Goal: Find contact information: Find contact information

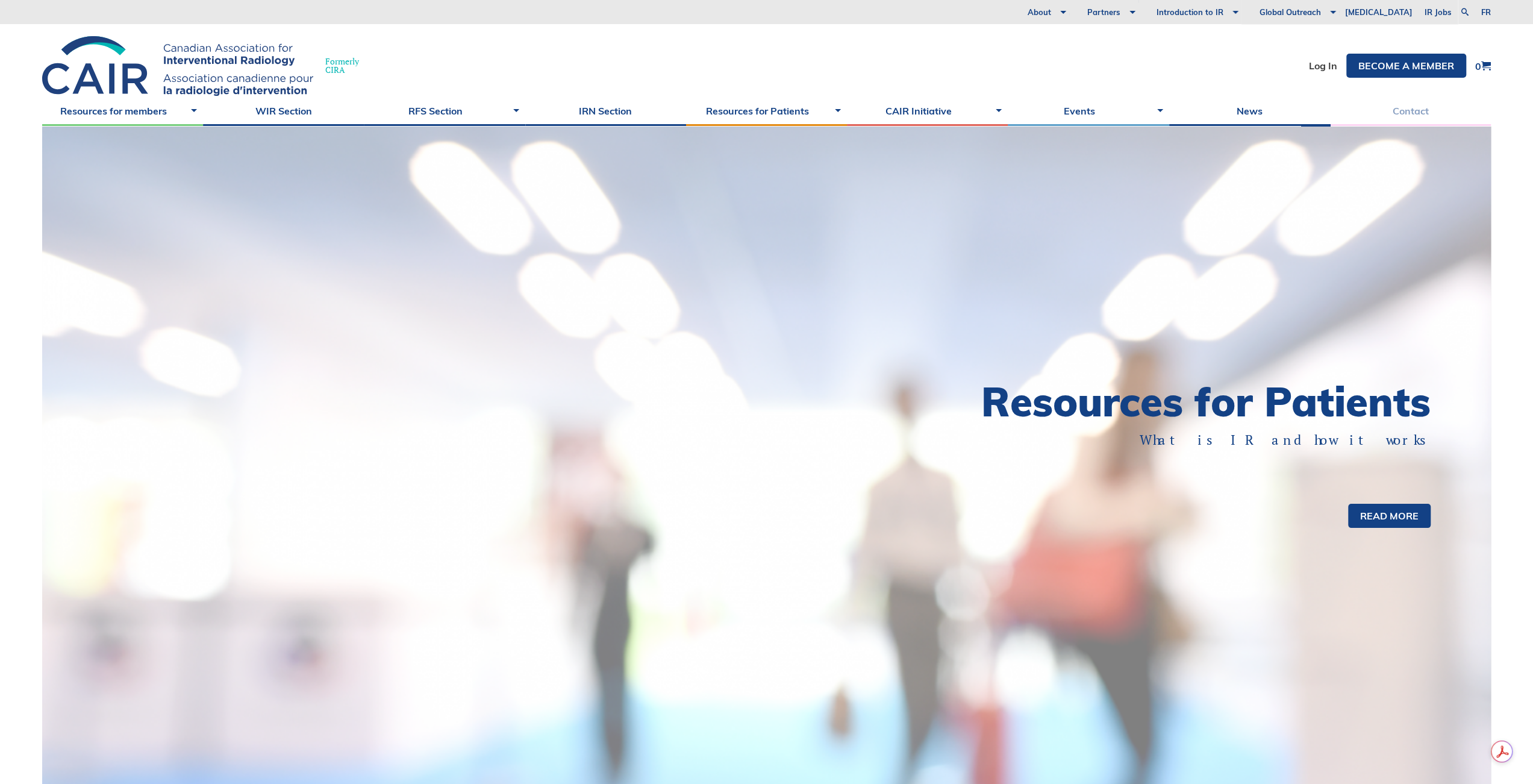
click at [1428, 110] on link "Contact" at bounding box center [1410, 111] width 161 height 30
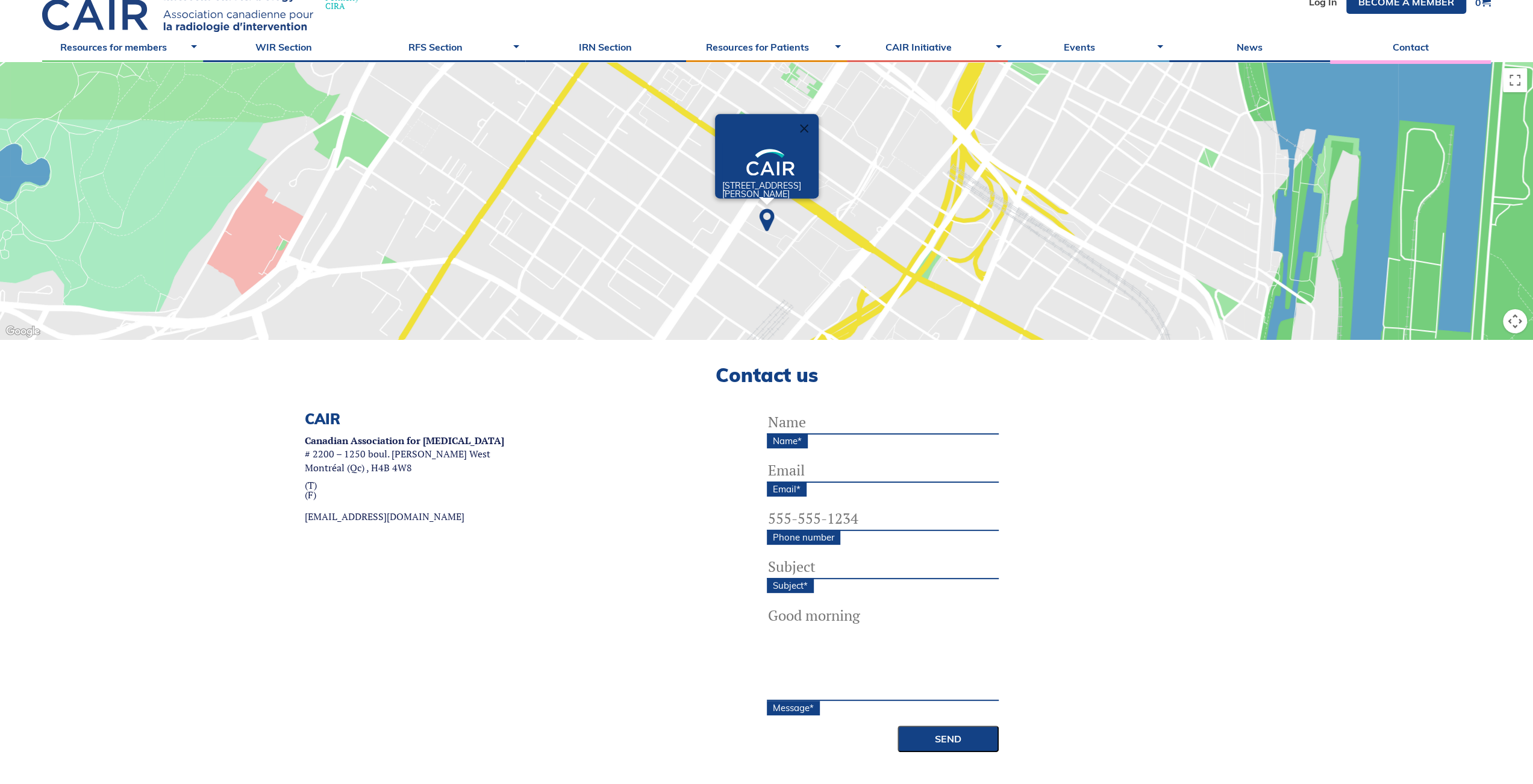
scroll to position [60, 0]
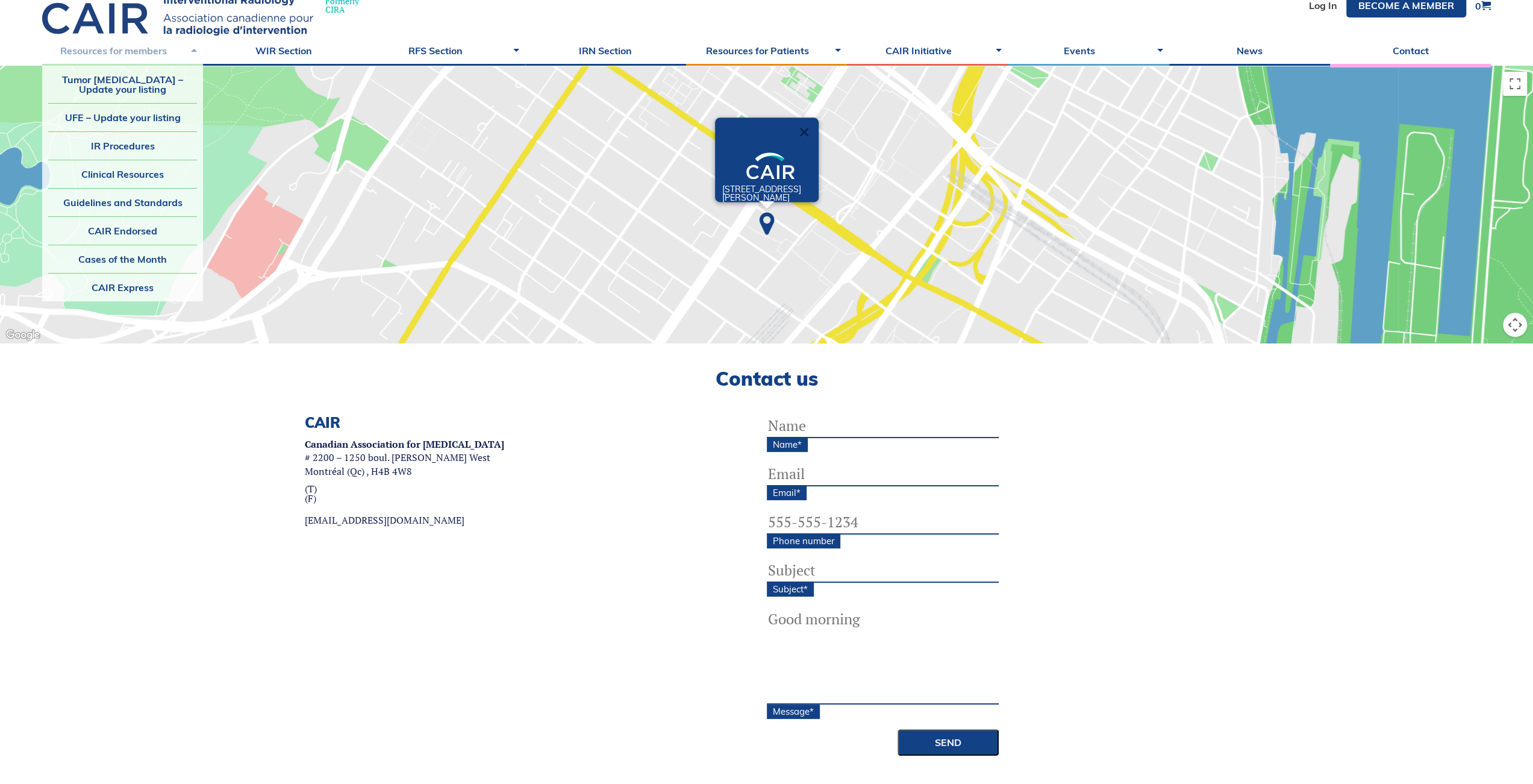
click at [146, 63] on link "Resources for members" at bounding box center [123, 50] width 161 height 30
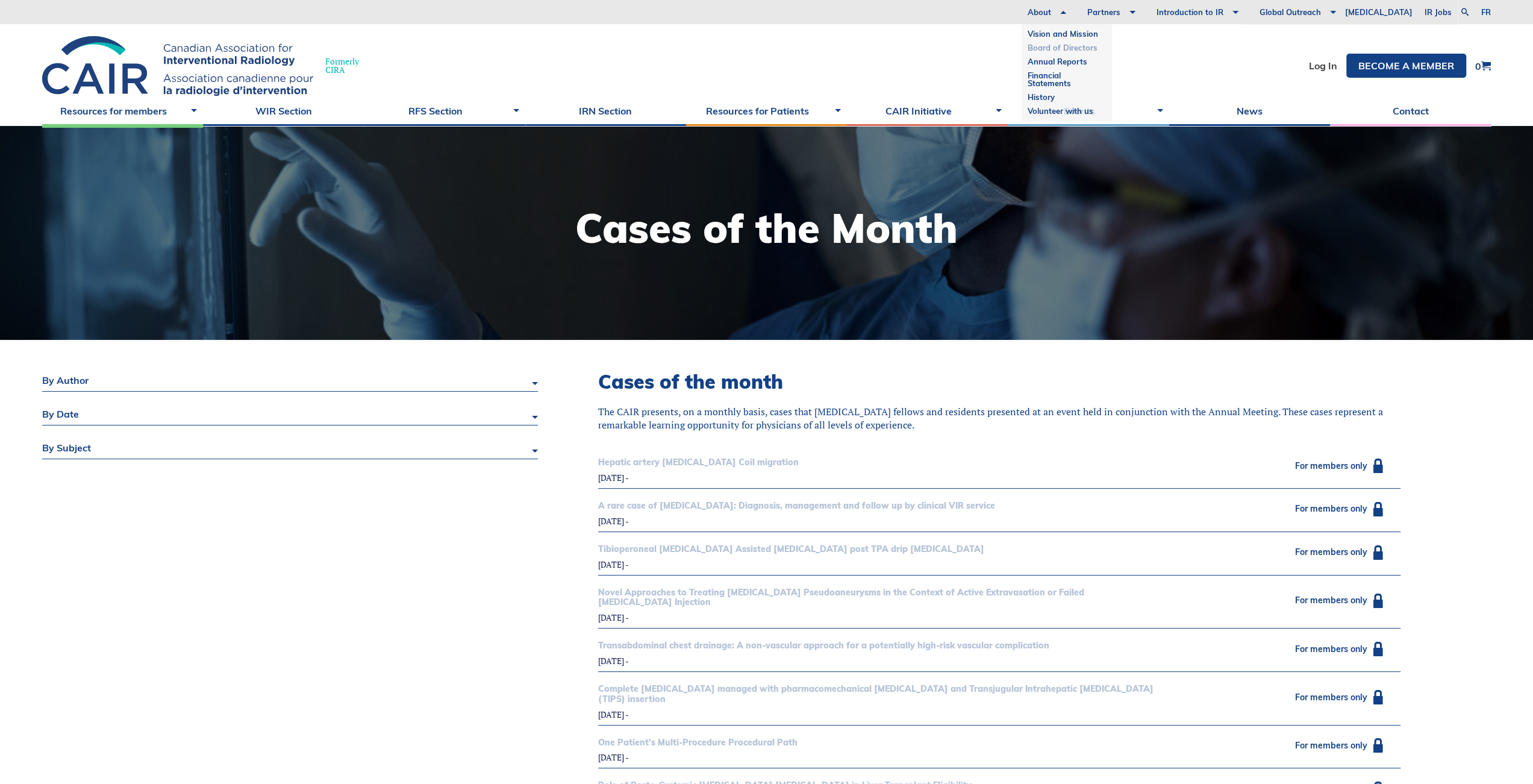
click at [1065, 44] on link "Board of Directors" at bounding box center [1067, 48] width 78 height 14
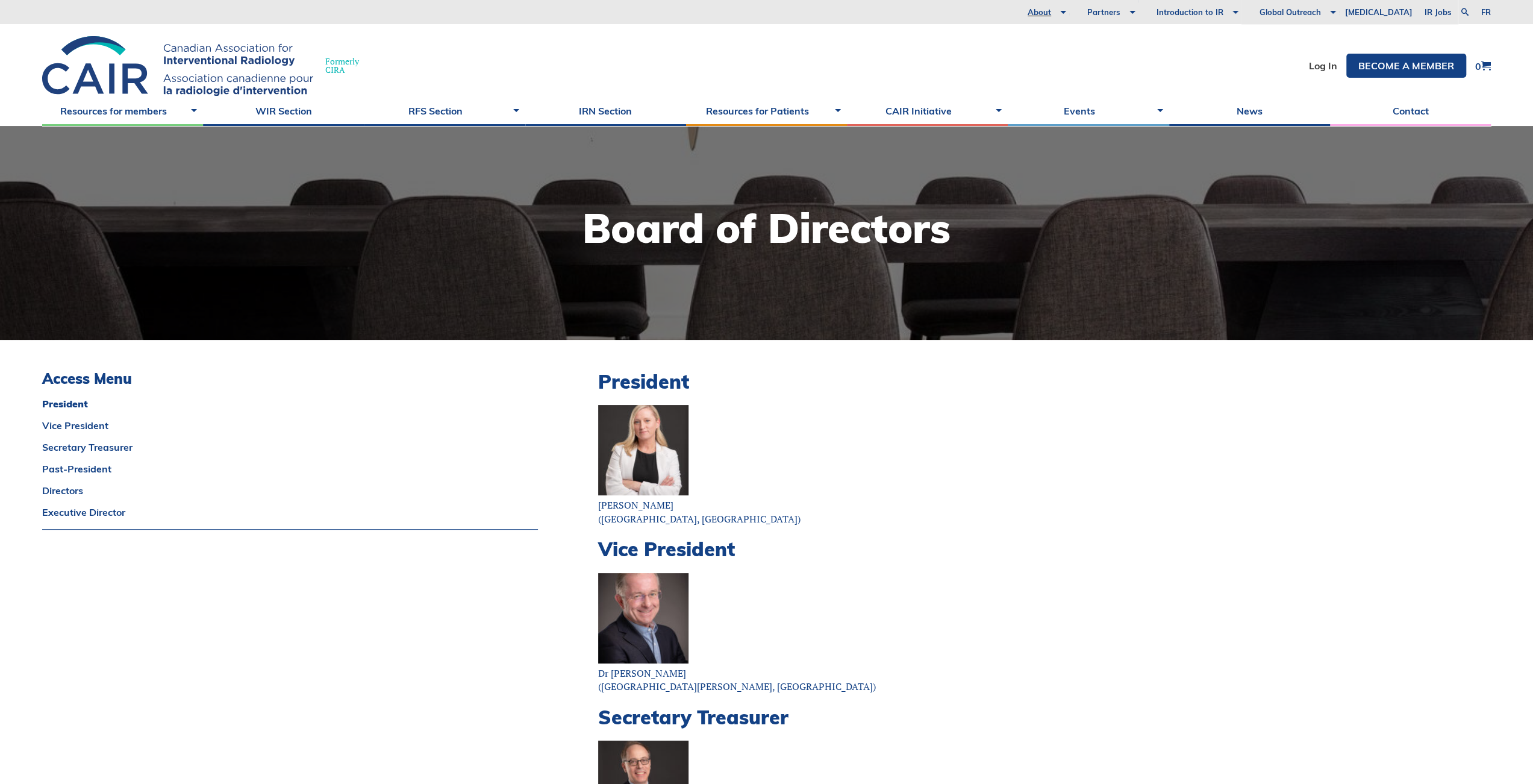
drag, startPoint x: 611, startPoint y: 506, endPoint x: 685, endPoint y: 500, distance: 74.2
click at [685, 500] on p "[PERSON_NAME] ([GEOGRAPHIC_DATA], [GEOGRAPHIC_DATA])" at bounding box center [999, 465] width 803 height 121
click at [1023, 585] on p "Dr [PERSON_NAME] (Saint [PERSON_NAME], [GEOGRAPHIC_DATA])" at bounding box center [999, 632] width 803 height 121
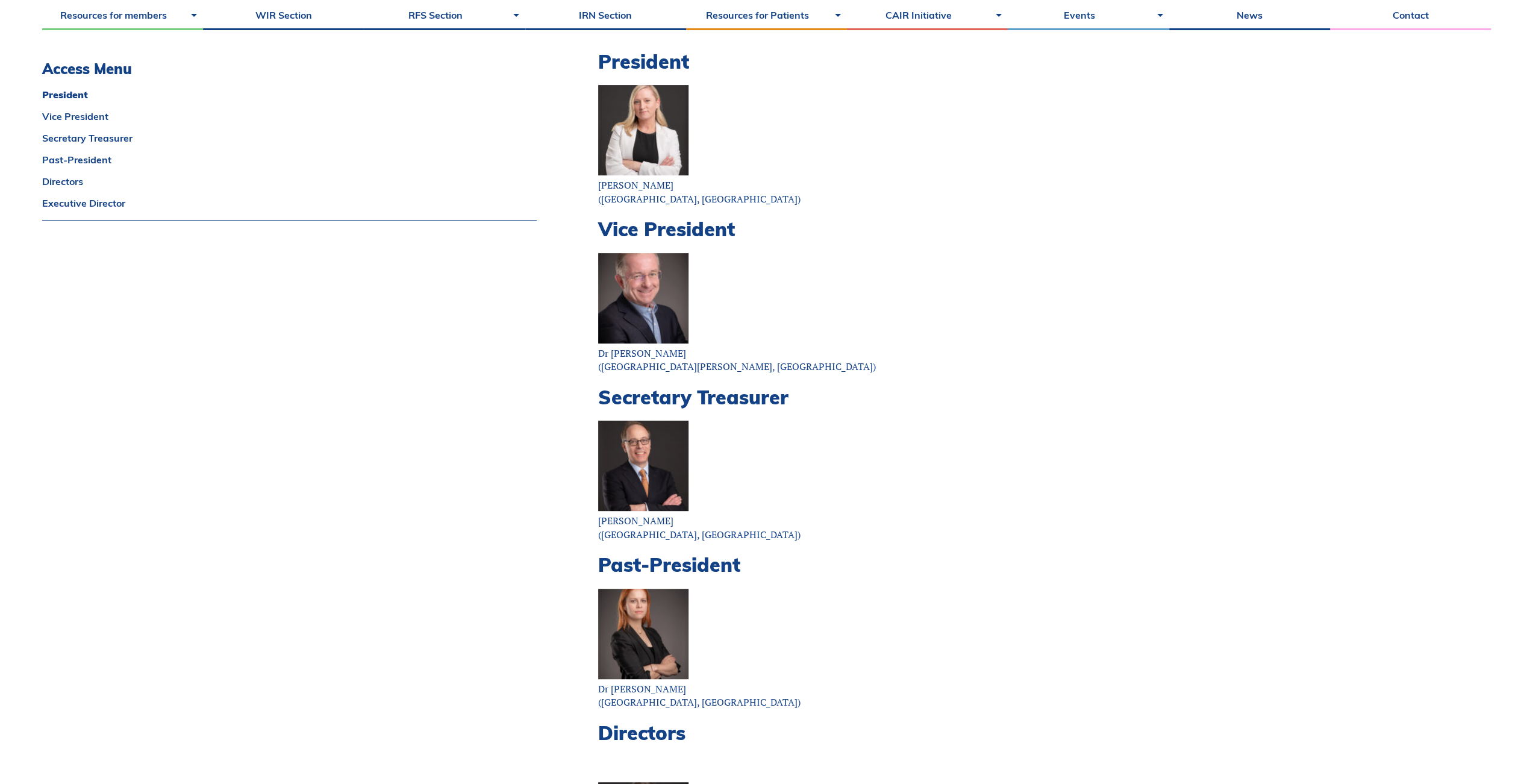
scroll to position [301, 0]
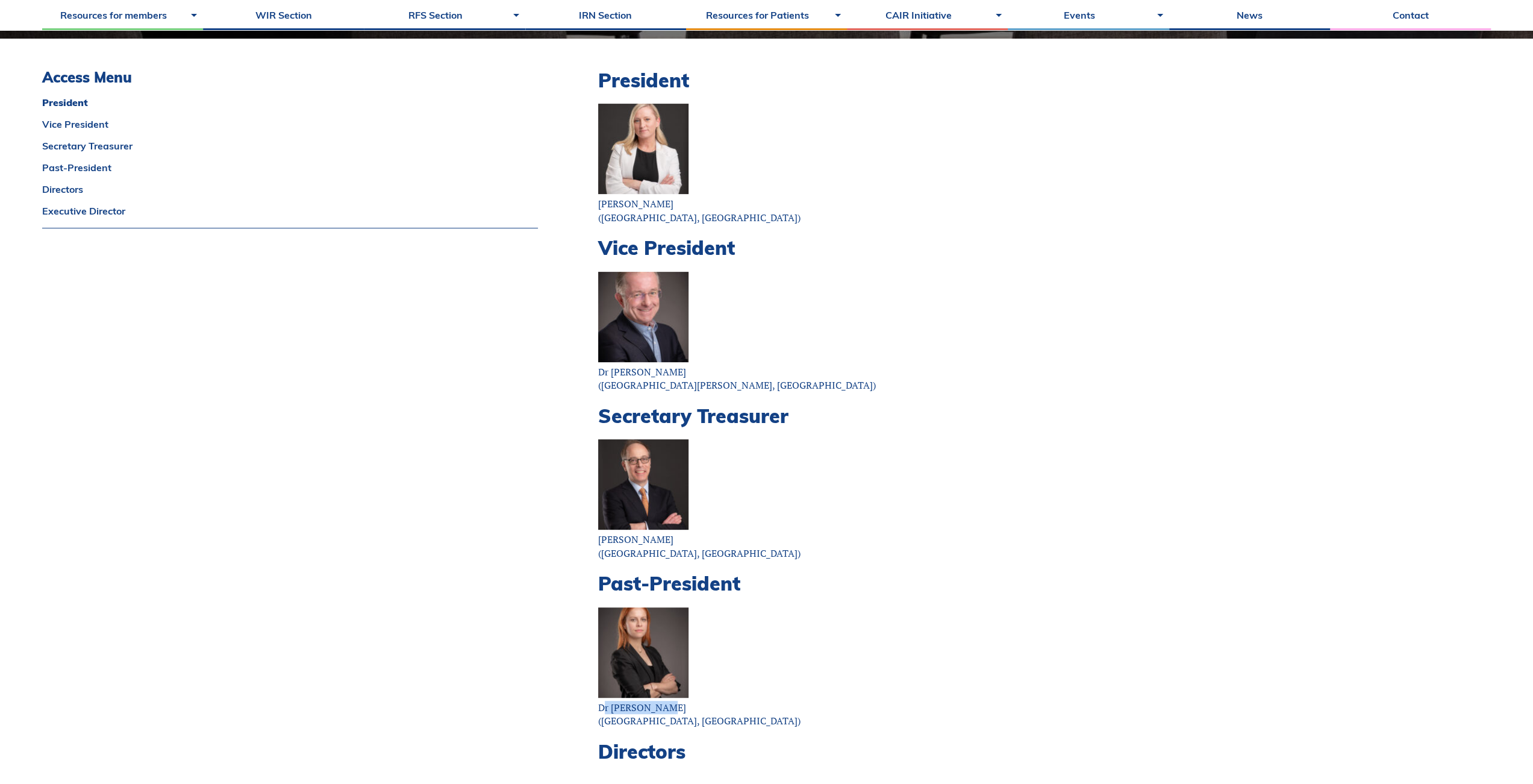
drag, startPoint x: 659, startPoint y: 710, endPoint x: 582, endPoint y: 710, distance: 77.0
drag, startPoint x: 724, startPoint y: 206, endPoint x: 600, endPoint y: 203, distance: 124.0
click at [600, 203] on p "[PERSON_NAME] ([GEOGRAPHIC_DATA], [GEOGRAPHIC_DATA])" at bounding box center [999, 164] width 803 height 121
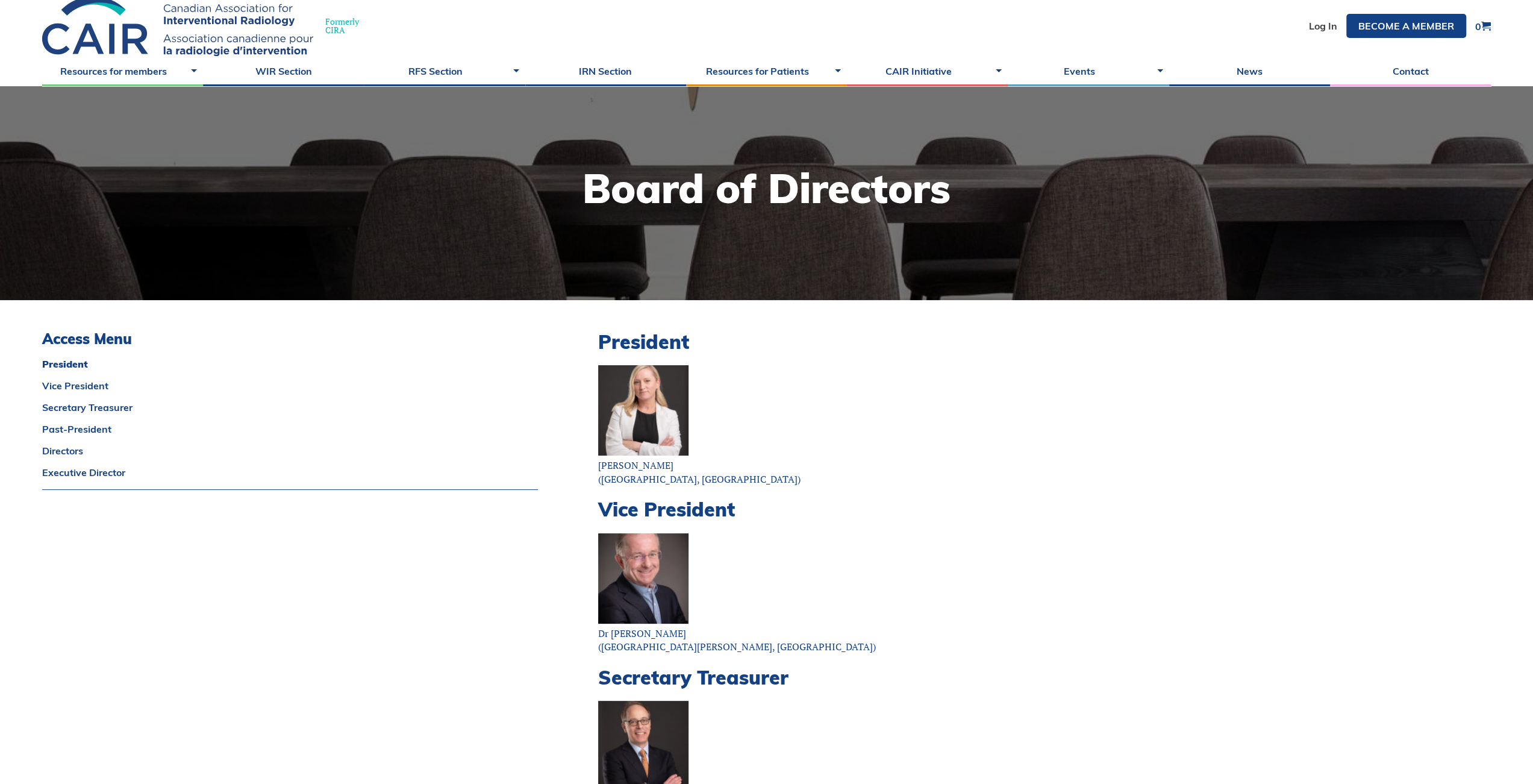
scroll to position [0, 0]
